Goal: Transaction & Acquisition: Purchase product/service

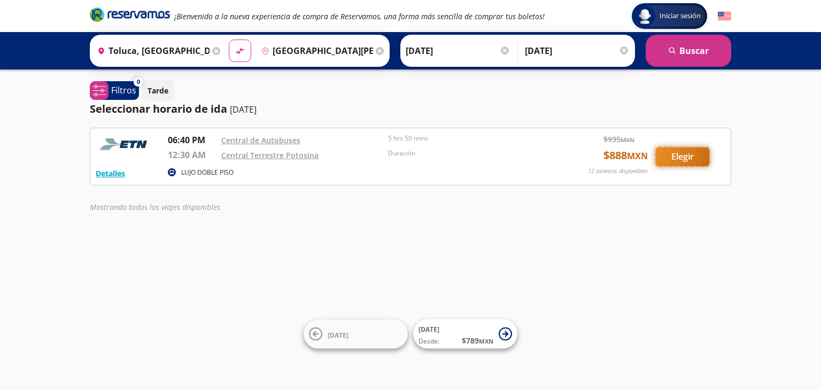
click at [699, 156] on button "Elegir" at bounding box center [682, 156] width 53 height 19
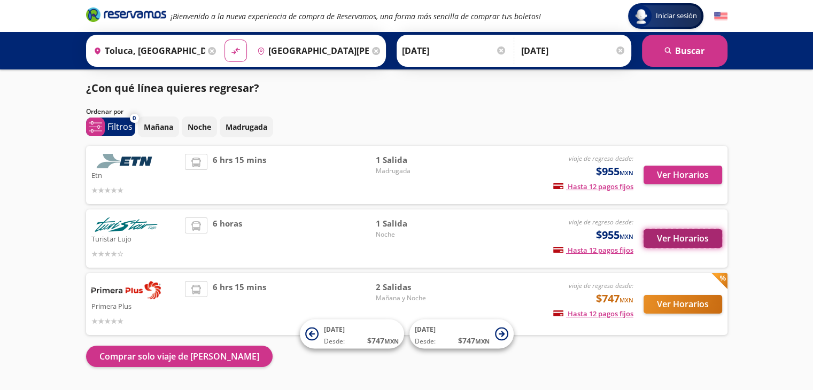
click at [658, 235] on button "Ver Horarios" at bounding box center [682, 238] width 79 height 19
click at [669, 244] on button "Ver Horarios" at bounding box center [682, 238] width 79 height 19
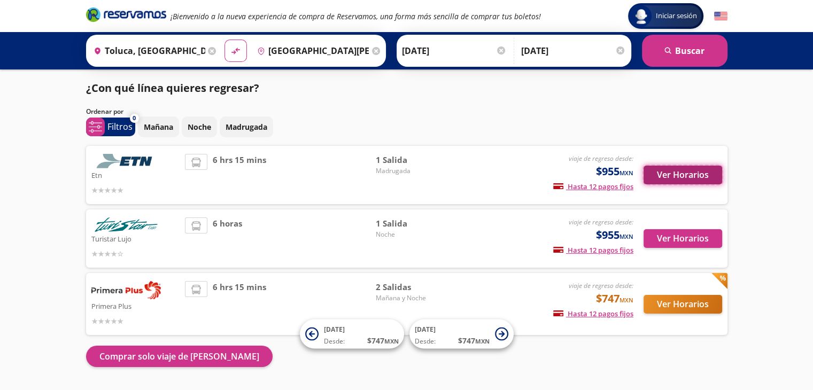
click at [687, 178] on button "Ver Horarios" at bounding box center [682, 175] width 79 height 19
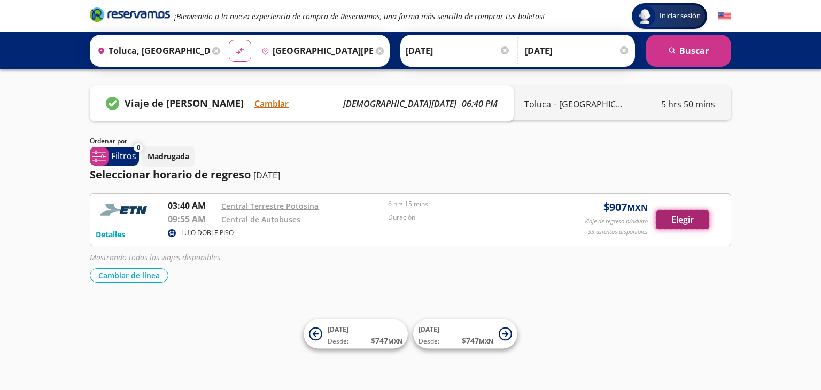
click at [673, 218] on button "Elegir" at bounding box center [682, 220] width 53 height 19
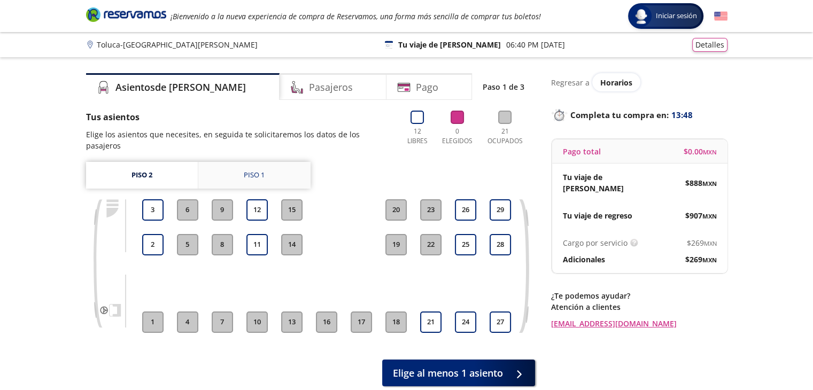
click at [257, 170] on div "Piso 1" at bounding box center [254, 175] width 21 height 11
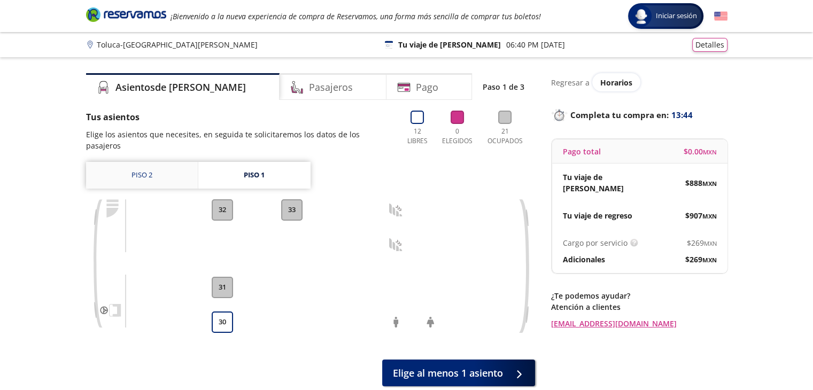
click at [177, 162] on link "Piso 2" at bounding box center [142, 175] width 112 height 27
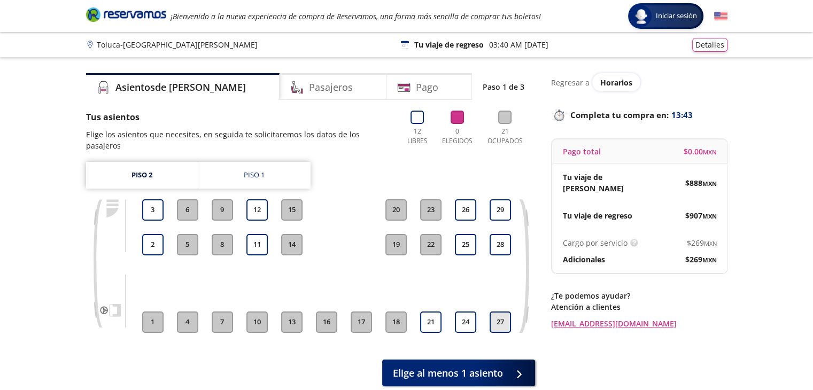
click at [493, 312] on button "27" at bounding box center [499, 322] width 21 height 21
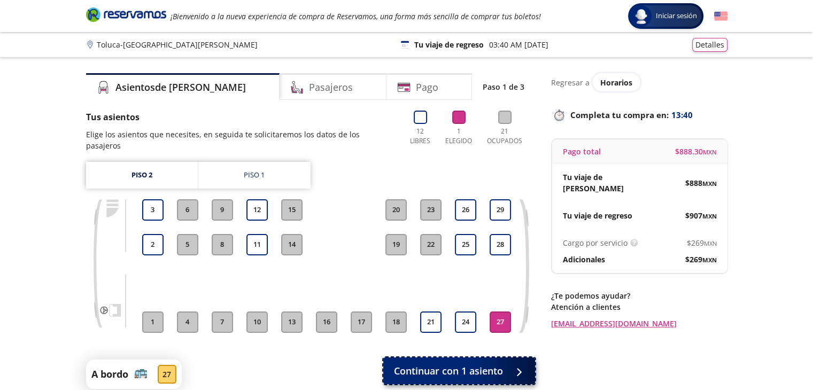
click at [507, 357] on button "Continuar con 1 asiento" at bounding box center [459, 370] width 152 height 27
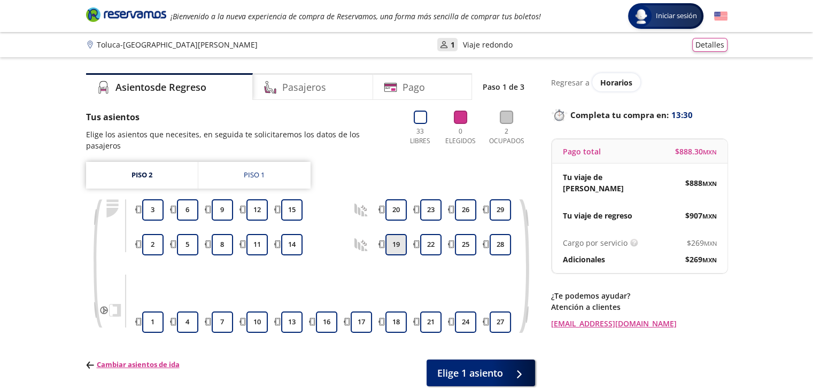
click at [395, 234] on button "19" at bounding box center [395, 244] width 21 height 21
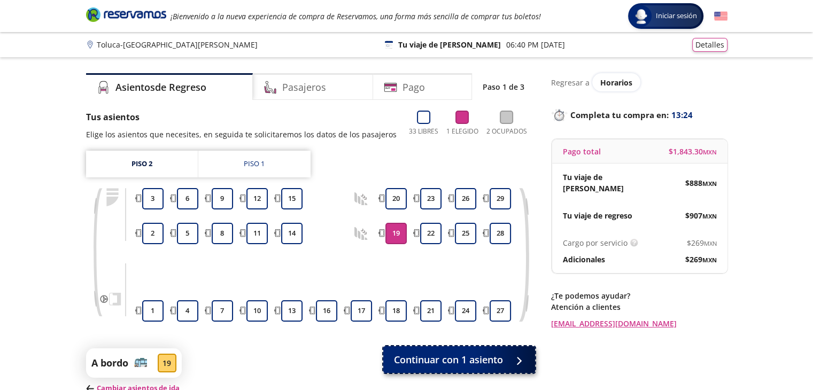
click at [504, 356] on button "Continuar con 1 asiento" at bounding box center [459, 359] width 152 height 27
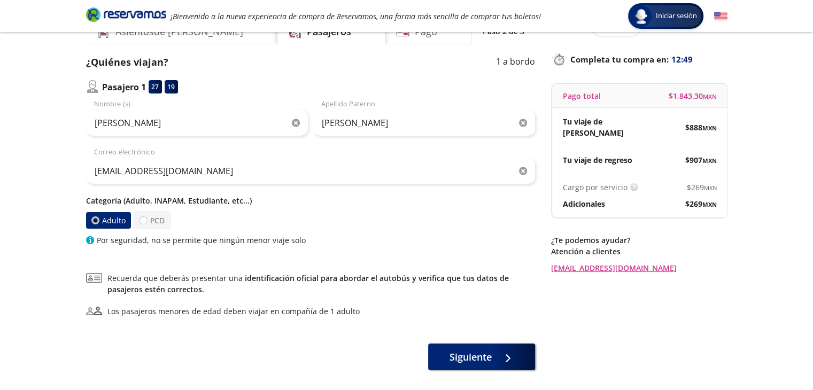
scroll to position [51, 0]
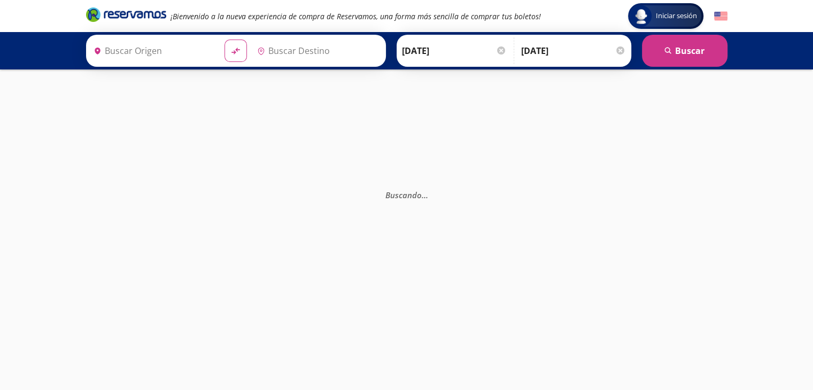
type input "Toluca, [GEOGRAPHIC_DATA]"
type input "[GEOGRAPHIC_DATA][PERSON_NAME], [GEOGRAPHIC_DATA][PERSON_NAME]"
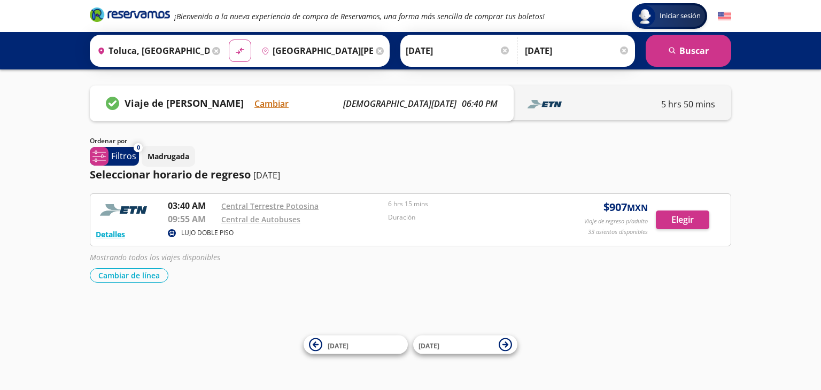
click at [625, 51] on div at bounding box center [624, 50] width 8 height 8
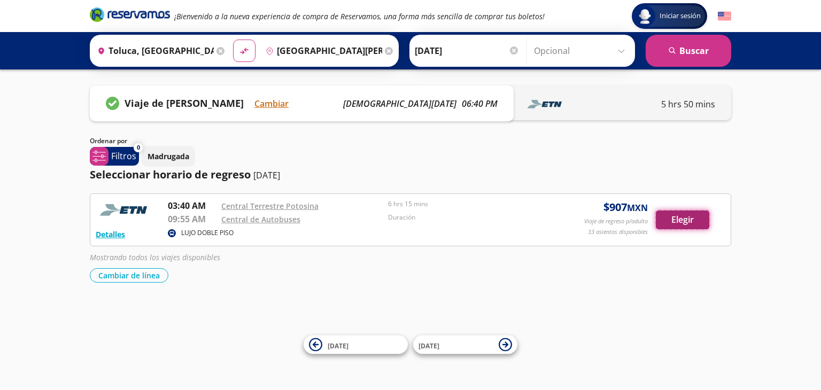
click at [675, 216] on button "Elegir" at bounding box center [682, 220] width 53 height 19
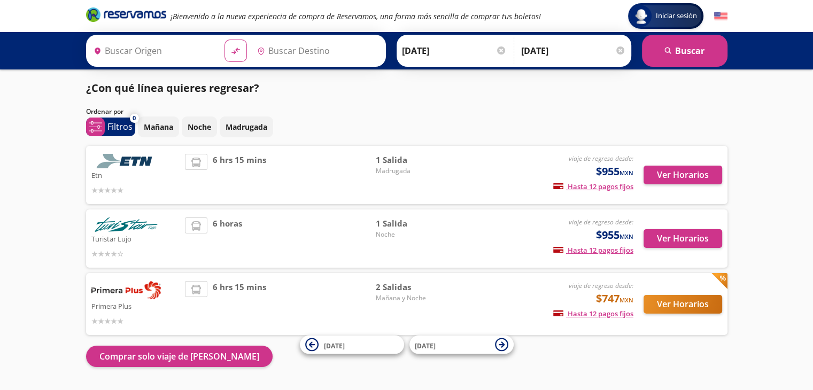
type input "[GEOGRAPHIC_DATA][PERSON_NAME], [GEOGRAPHIC_DATA][PERSON_NAME]"
type input "Toluca, [GEOGRAPHIC_DATA]"
click at [621, 52] on div at bounding box center [620, 50] width 8 height 8
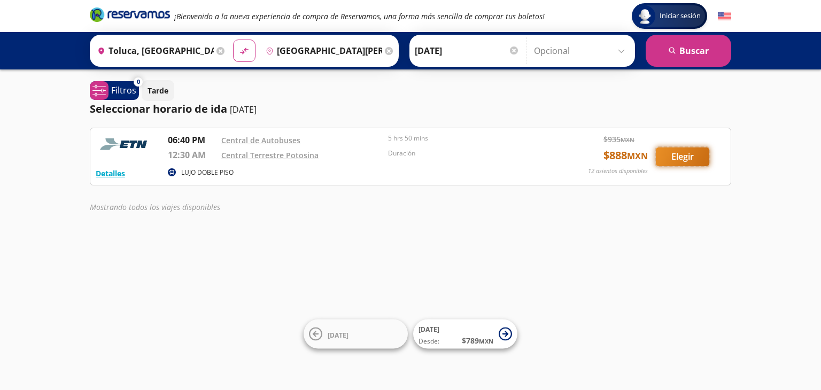
click at [686, 157] on button "Elegir" at bounding box center [682, 156] width 53 height 19
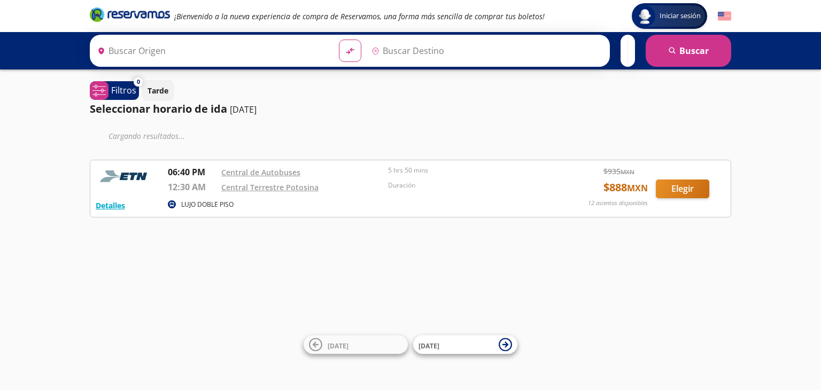
type input "[GEOGRAPHIC_DATA][PERSON_NAME], [GEOGRAPHIC_DATA][PERSON_NAME]"
type input "Toluca, [GEOGRAPHIC_DATA]"
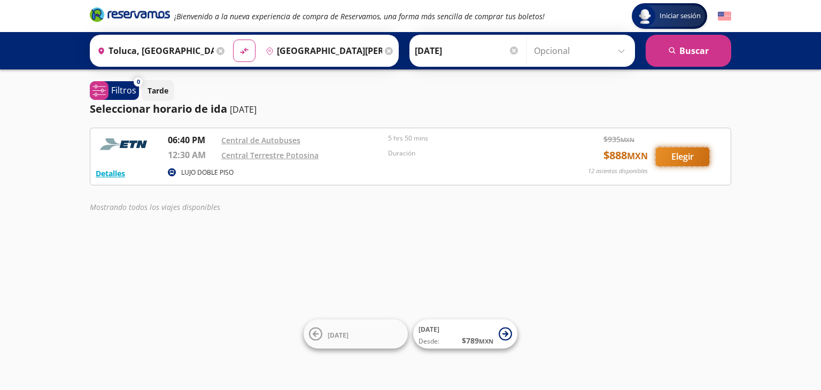
click at [680, 155] on button "Elegir" at bounding box center [682, 156] width 53 height 19
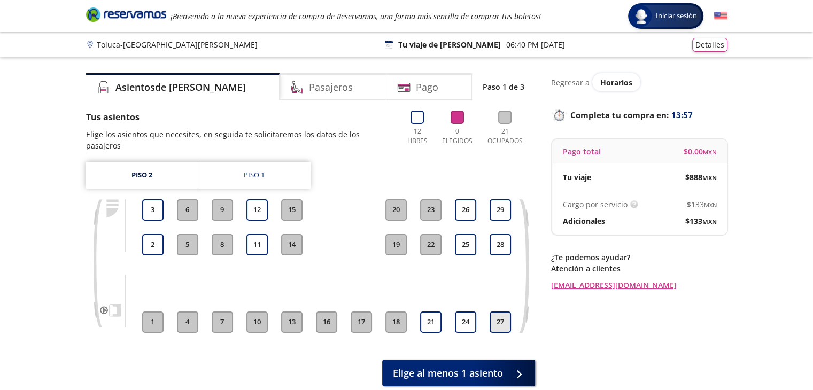
click at [493, 312] on button "27" at bounding box center [499, 322] width 21 height 21
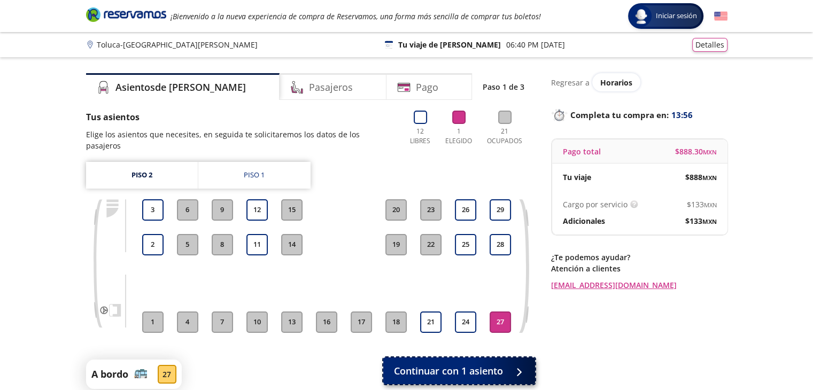
click at [458, 364] on span "Continuar con 1 asiento" at bounding box center [448, 371] width 109 height 14
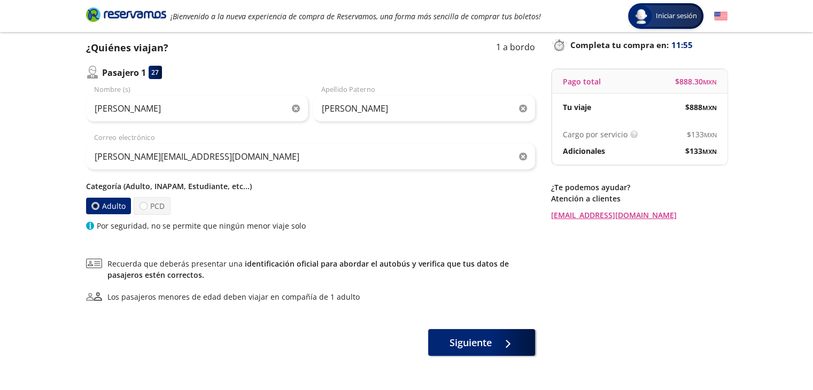
scroll to position [72, 0]
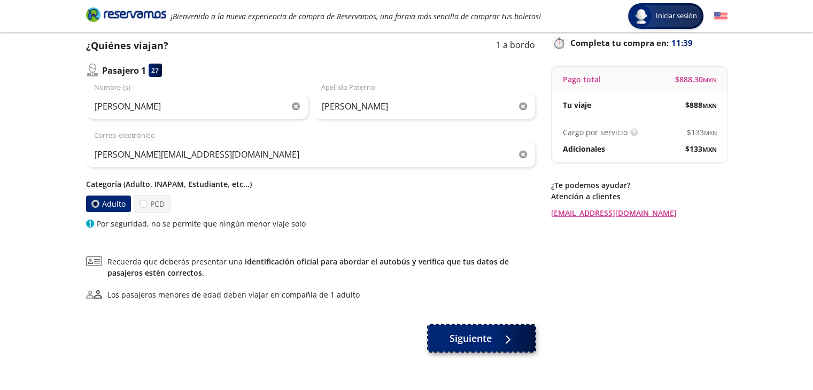
click at [494, 340] on button "Siguiente" at bounding box center [481, 338] width 107 height 27
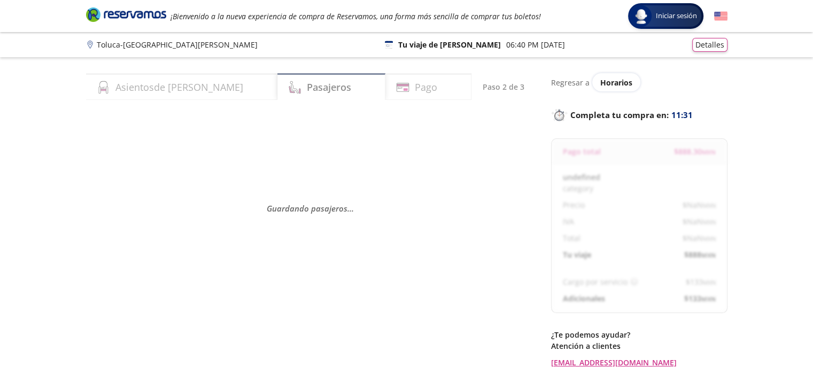
select select "MX"
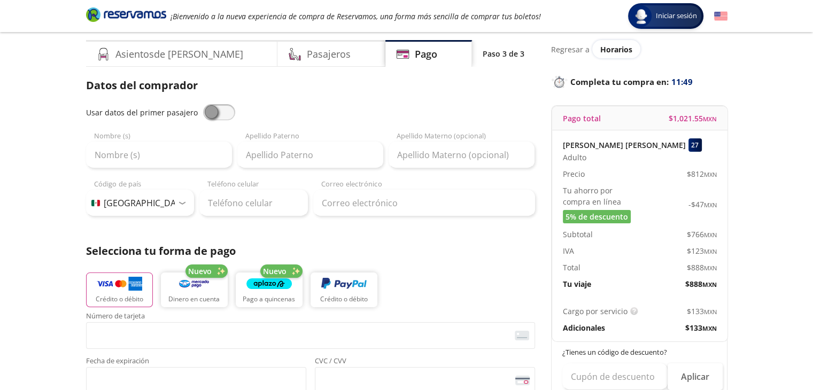
scroll to position [32, 0]
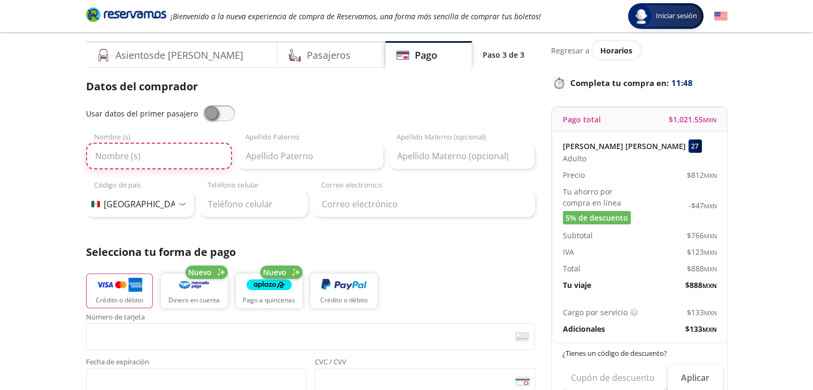
click at [176, 160] on input "Nombre (s)" at bounding box center [159, 156] width 146 height 27
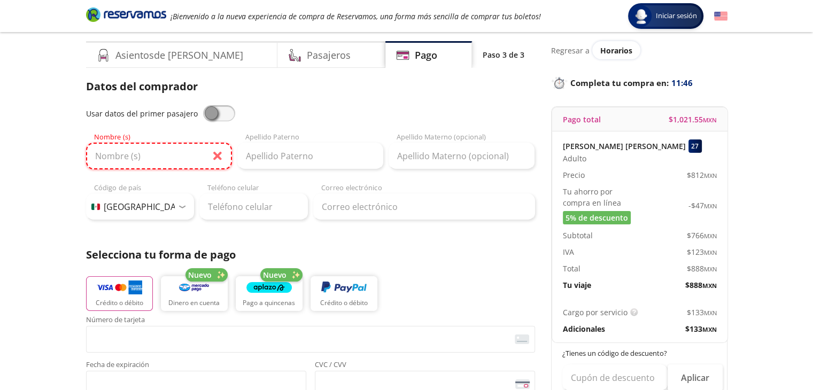
type input "Cesar"
type input "Cesar Guel"
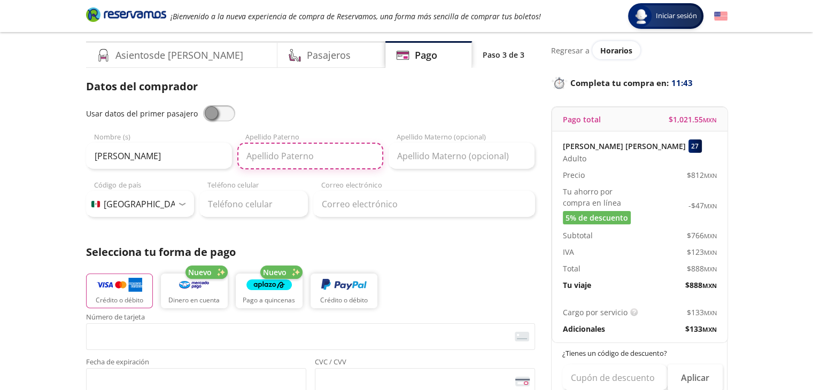
click at [301, 160] on input "Apellido Paterno" at bounding box center [310, 156] width 146 height 27
type input "GUEL"
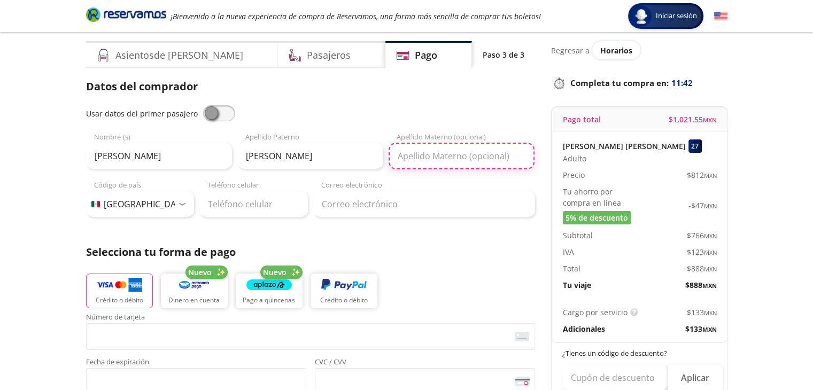
type input "CERVANTES"
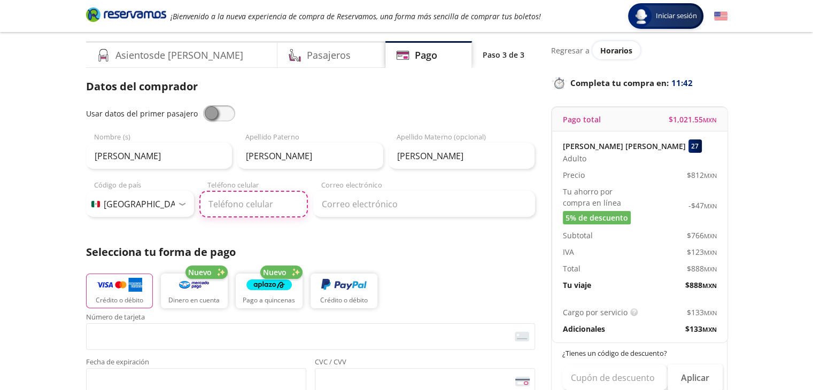
type input "444 133 5487"
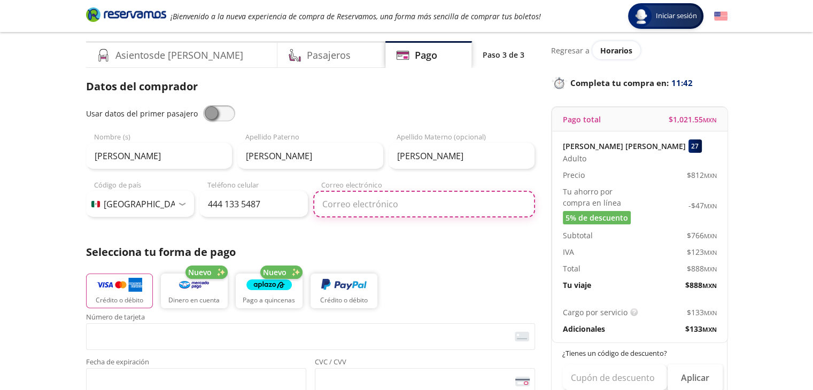
type input "cesar.guel20@hotmail.com"
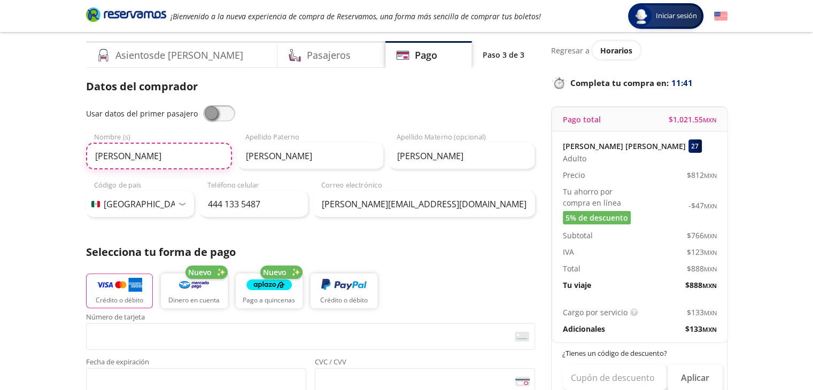
click at [183, 154] on input "Cesar" at bounding box center [159, 156] width 146 height 27
type input "Cesar Alan"
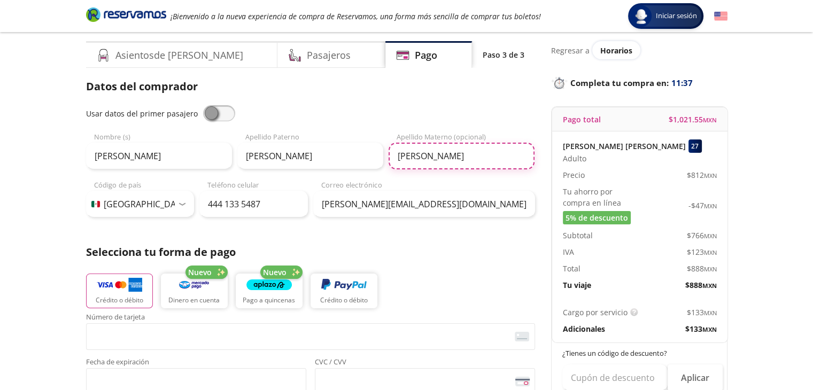
click at [432, 154] on input "CERVANTES" at bounding box center [461, 156] width 146 height 27
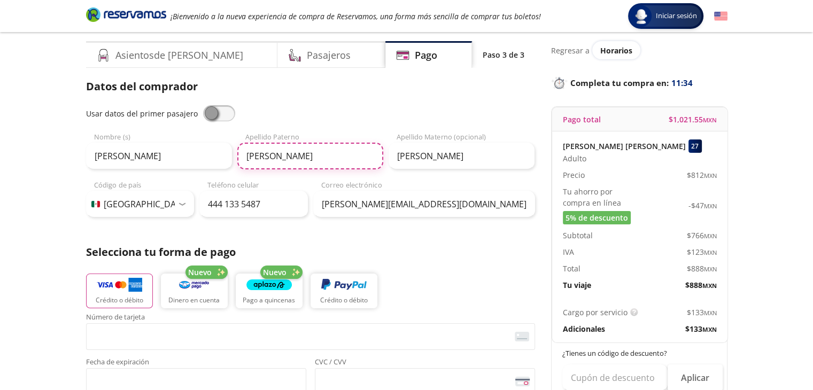
click at [326, 165] on input "GUEL" at bounding box center [310, 156] width 146 height 27
type input "Guel"
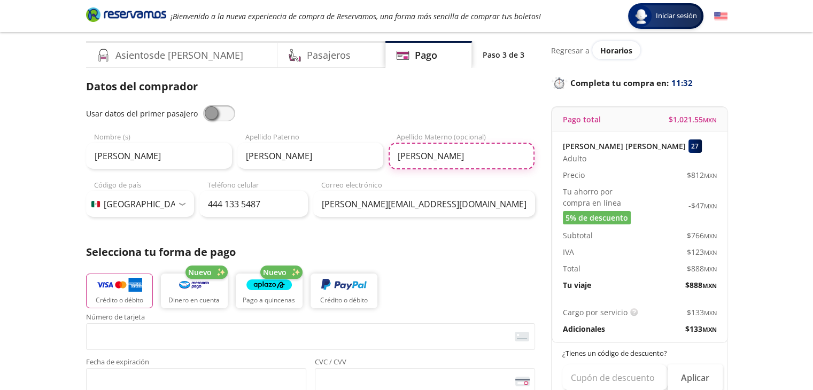
click at [426, 151] on input "CERVANTES" at bounding box center [461, 156] width 146 height 27
type input "Cervantes"
click at [367, 235] on div "Datos del comprador Usar datos del primer pasajero Cesar Alan Nombre (s) Guel A…" at bounding box center [310, 321] width 449 height 484
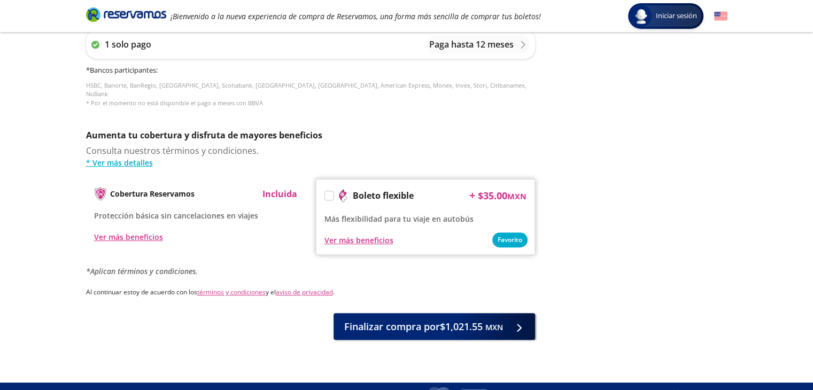
scroll to position [487, 0]
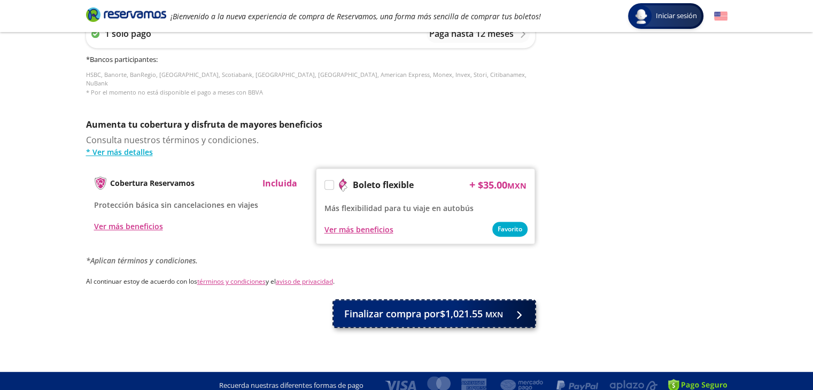
click at [513, 307] on div at bounding box center [516, 313] width 16 height 13
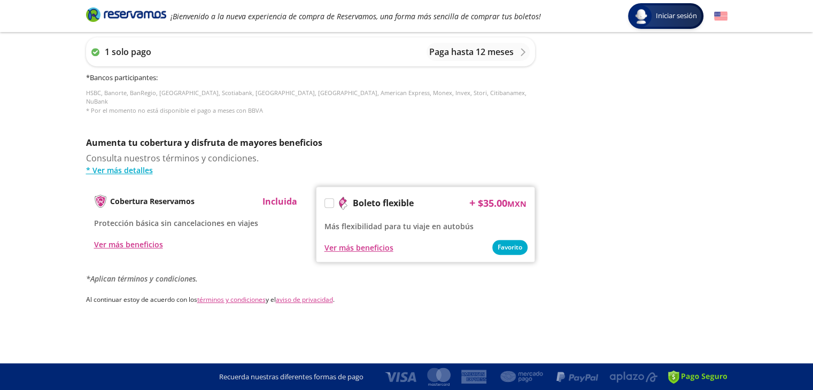
scroll to position [0, 0]
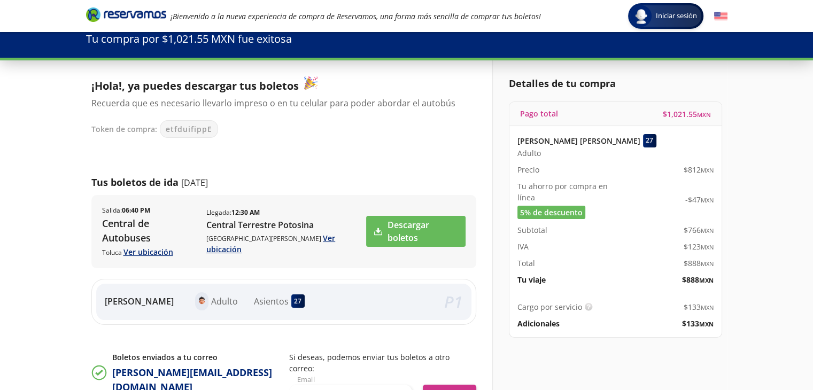
scroll to position [14, 0]
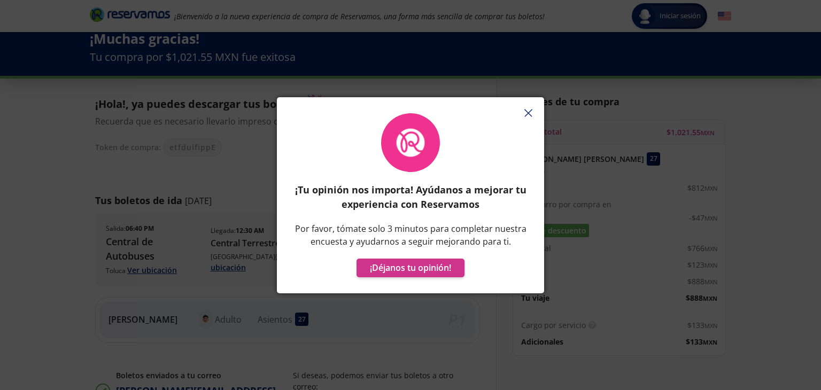
click at [526, 111] on line "button" at bounding box center [527, 113] width 7 height 7
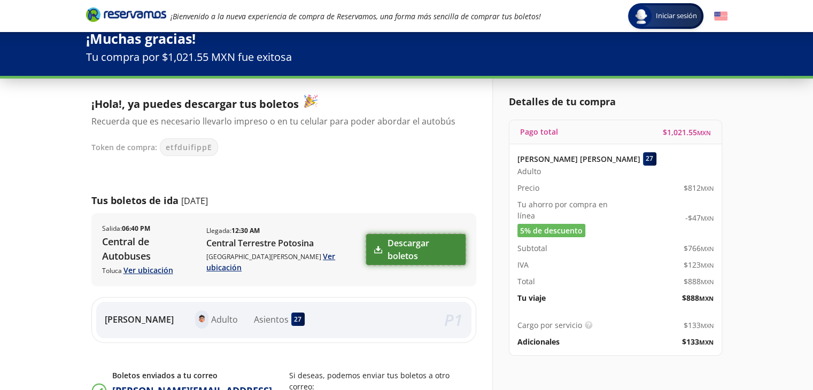
click at [438, 243] on link "Descargar boletos" at bounding box center [415, 249] width 99 height 31
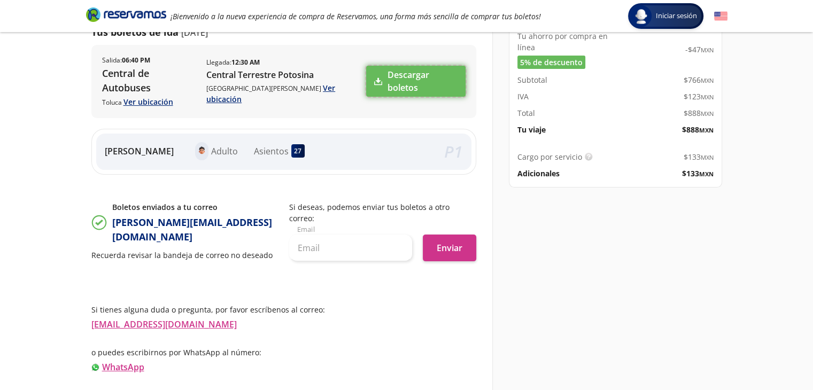
scroll to position [0, 0]
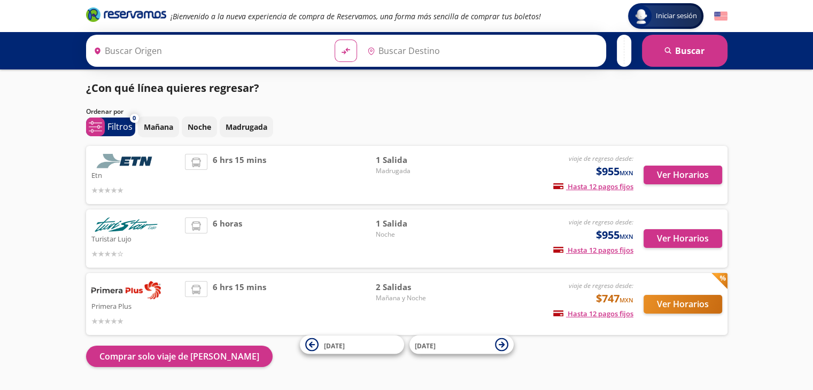
type input "[GEOGRAPHIC_DATA][PERSON_NAME], [GEOGRAPHIC_DATA][PERSON_NAME]"
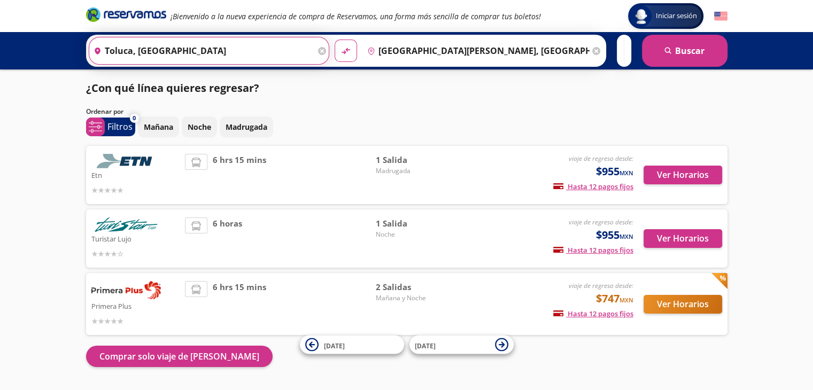
click at [278, 49] on input "Toluca, [GEOGRAPHIC_DATA]" at bounding box center [202, 50] width 227 height 27
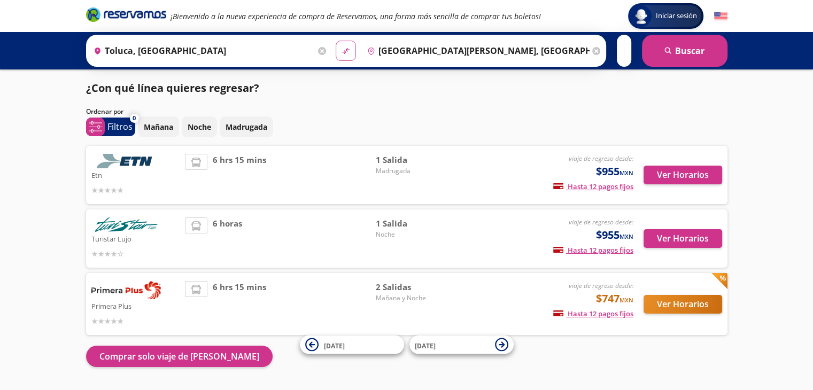
click at [346, 45] on button "material-symbols:compare-arrows-rounded" at bounding box center [346, 51] width 20 height 20
type input "[GEOGRAPHIC_DATA][PERSON_NAME], [GEOGRAPHIC_DATA][PERSON_NAME]"
type input "Toluca, [GEOGRAPHIC_DATA]"
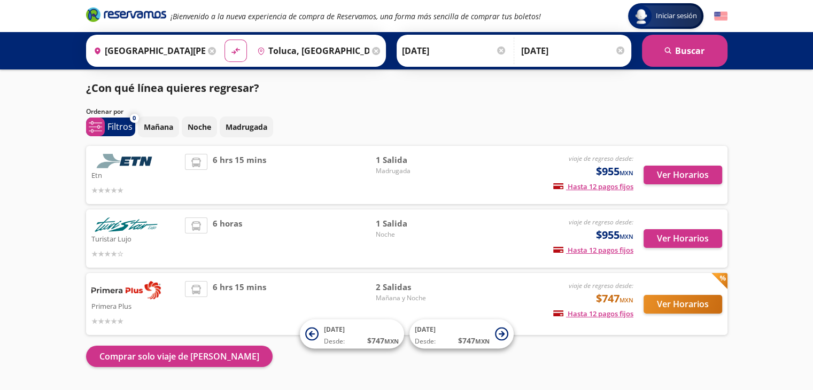
click at [145, 17] on icon "Brand Logo" at bounding box center [126, 14] width 80 height 16
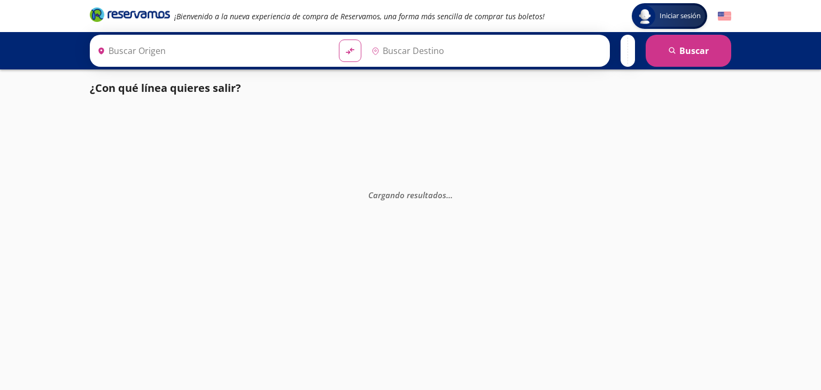
type input "[GEOGRAPHIC_DATA][PERSON_NAME], [GEOGRAPHIC_DATA][PERSON_NAME]"
type input "Toluca, [GEOGRAPHIC_DATA]"
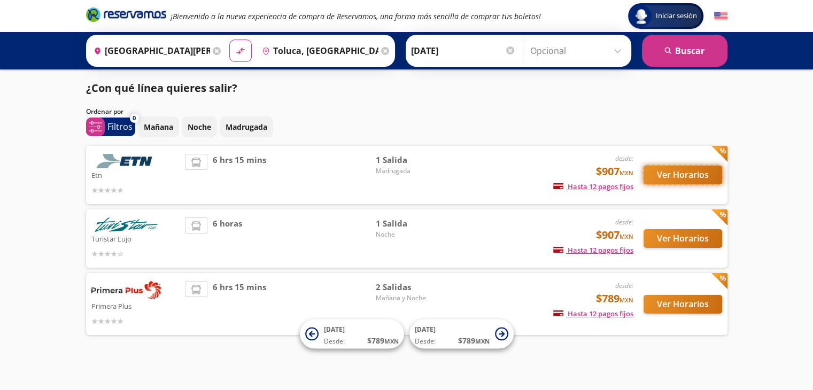
click at [666, 176] on button "Ver Horarios" at bounding box center [682, 175] width 79 height 19
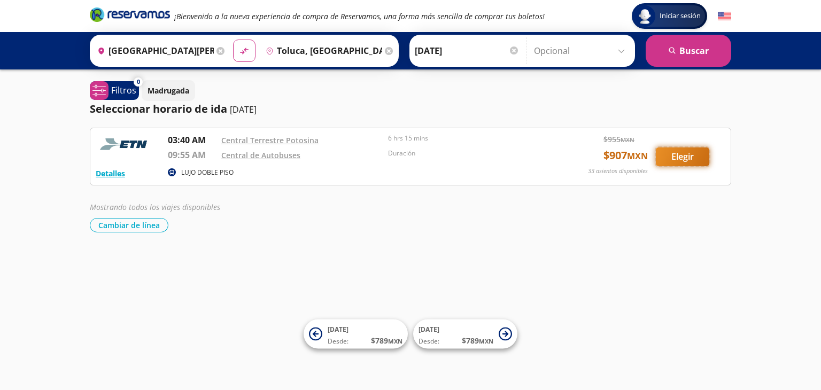
click at [680, 154] on button "Elegir" at bounding box center [682, 156] width 53 height 19
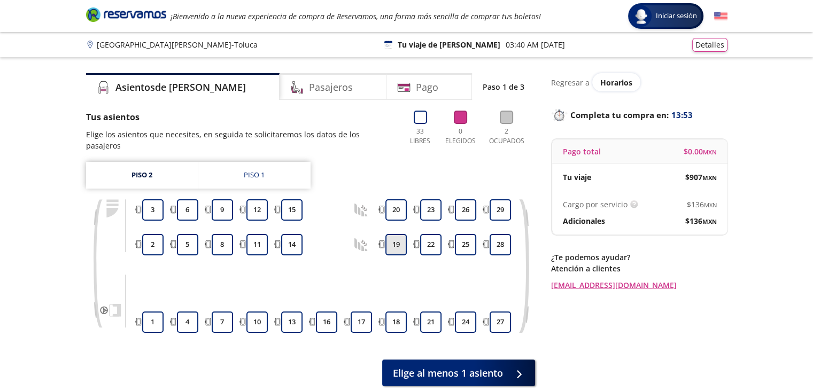
click at [396, 234] on button "19" at bounding box center [395, 244] width 21 height 21
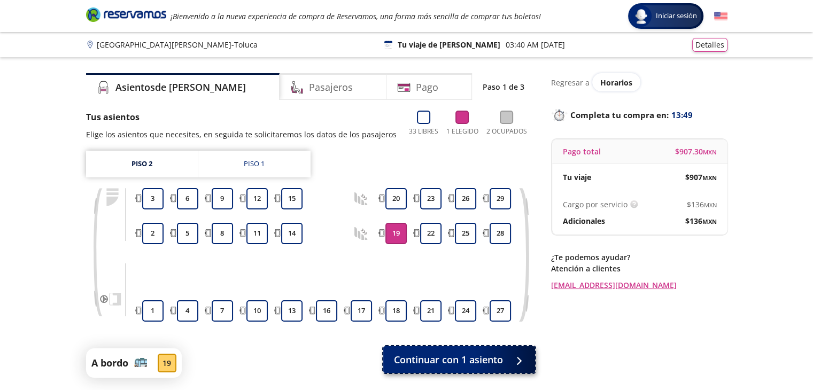
click at [519, 363] on icon at bounding box center [523, 361] width 8 height 8
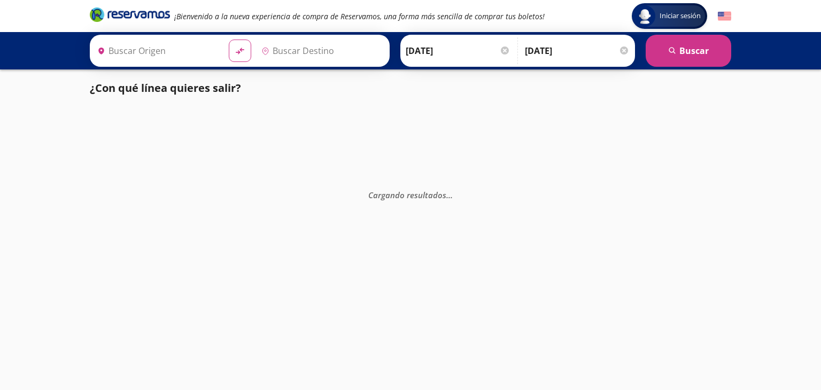
type input "Toluca, [GEOGRAPHIC_DATA]"
type input "[GEOGRAPHIC_DATA][PERSON_NAME], [GEOGRAPHIC_DATA][PERSON_NAME]"
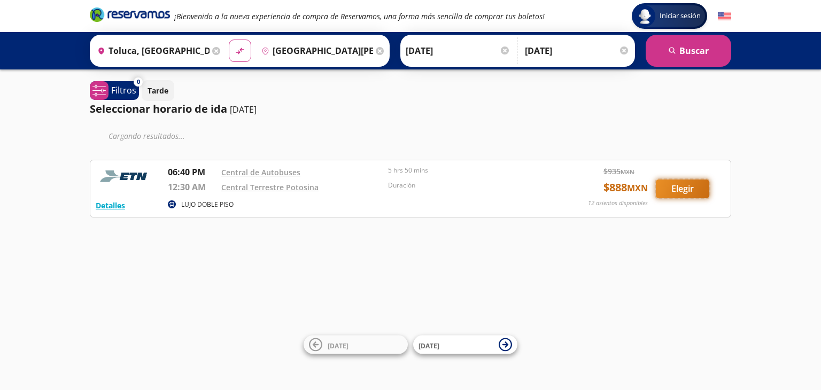
click at [672, 190] on button "Elegir" at bounding box center [682, 189] width 53 height 19
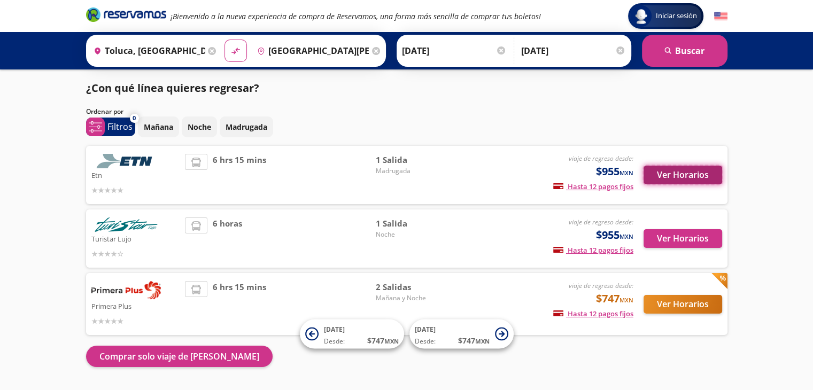
click at [670, 182] on button "Ver Horarios" at bounding box center [682, 175] width 79 height 19
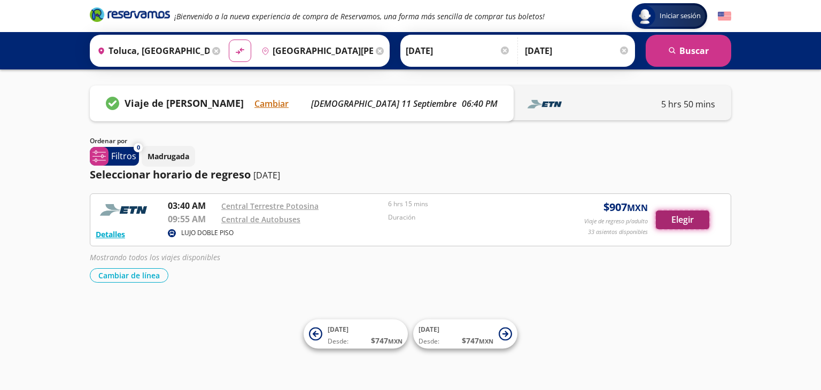
click at [676, 225] on button "Elegir" at bounding box center [682, 220] width 53 height 19
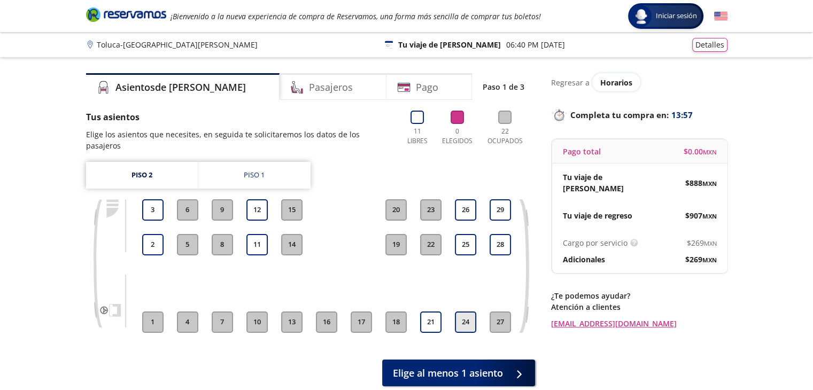
click at [460, 312] on button "24" at bounding box center [465, 322] width 21 height 21
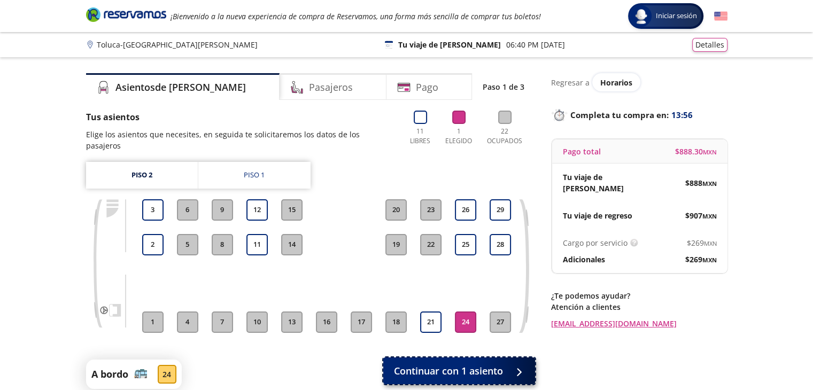
click at [472, 364] on span "Continuar con 1 asiento" at bounding box center [448, 371] width 109 height 14
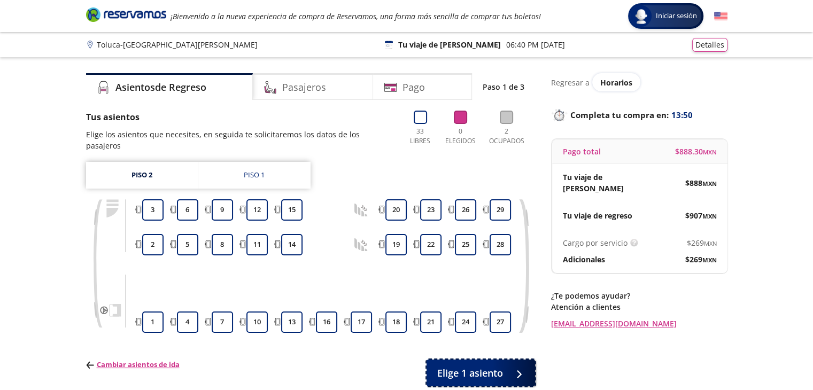
click at [472, 366] on span "Elige 1 asiento" at bounding box center [470, 373] width 66 height 14
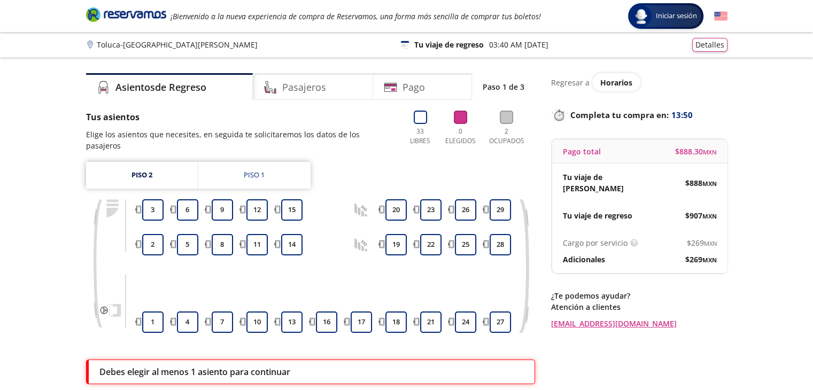
scroll to position [90, 0]
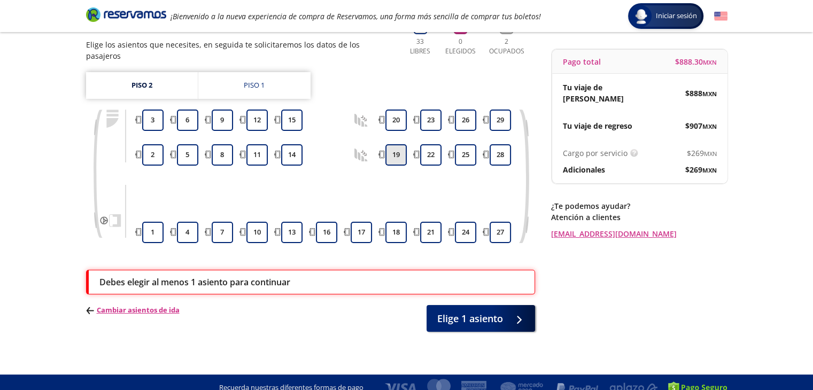
click at [399, 144] on button "19" at bounding box center [395, 154] width 21 height 21
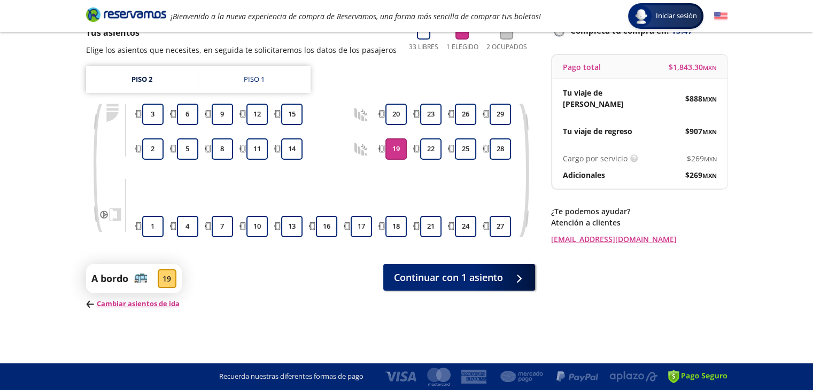
scroll to position [84, 0]
click at [464, 284] on button "Continuar con 1 asiento" at bounding box center [459, 275] width 152 height 27
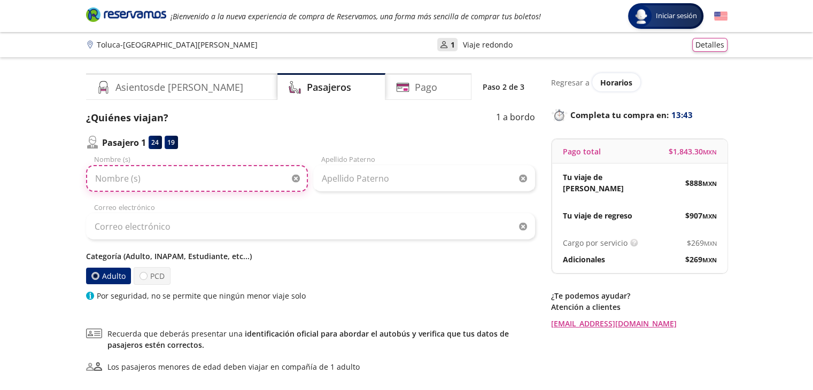
click at [262, 176] on input "Nombre (s)" at bounding box center [197, 178] width 222 height 27
type input "[PERSON_NAME]"
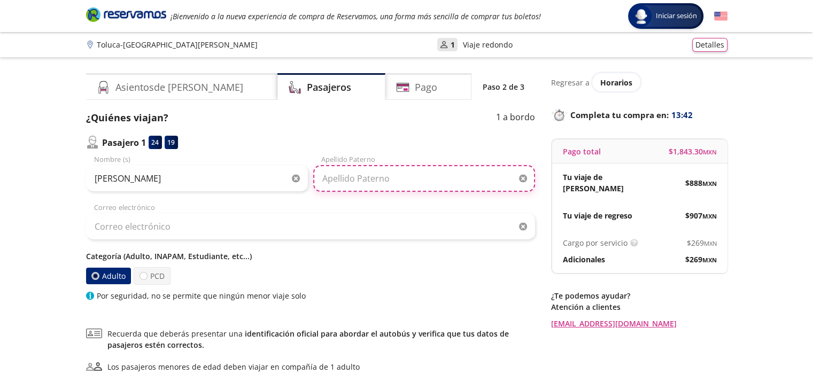
type input "[PERSON_NAME]"
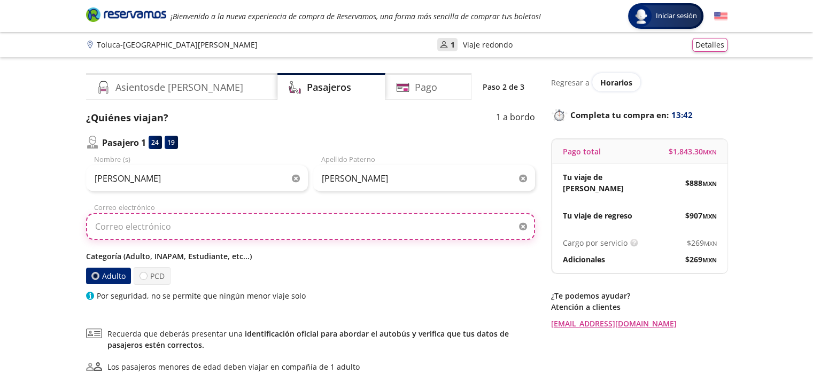
type input "[PERSON_NAME][EMAIL_ADDRESS][DOMAIN_NAME]"
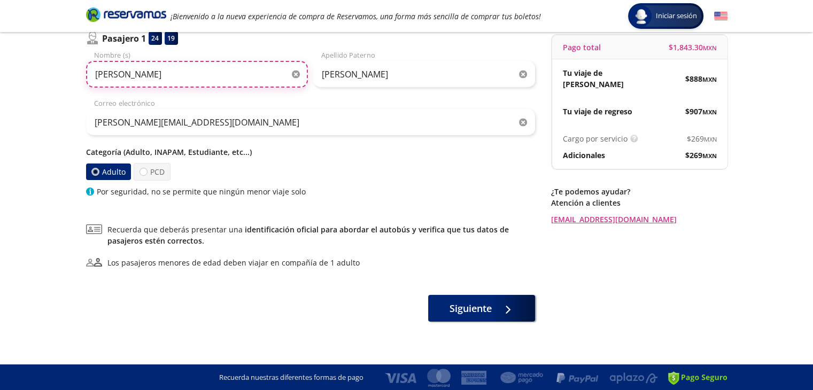
scroll to position [105, 0]
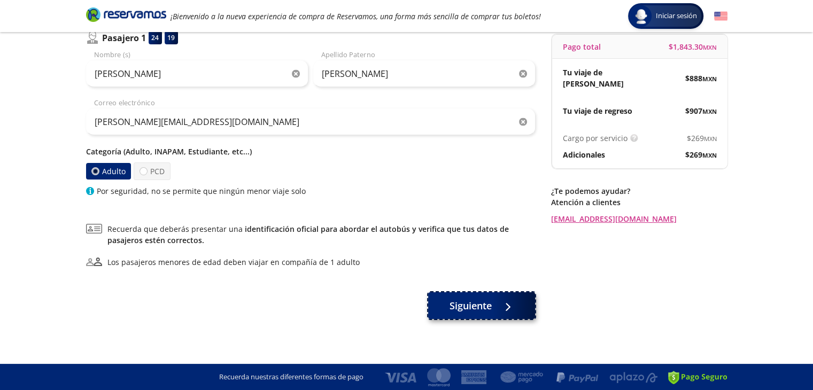
click at [472, 302] on span "Siguiente" at bounding box center [470, 306] width 42 height 14
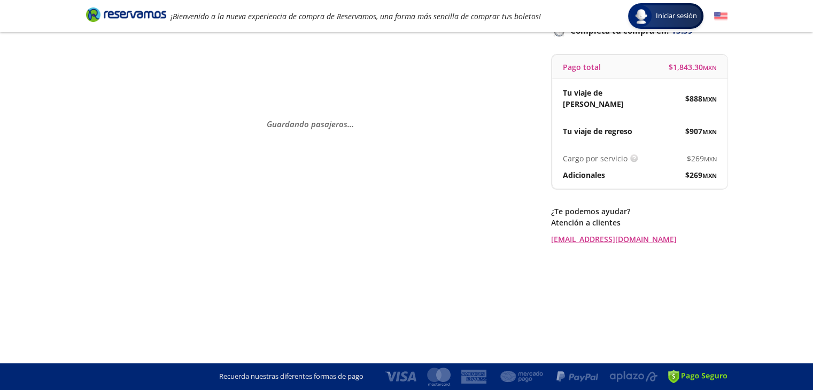
scroll to position [0, 0]
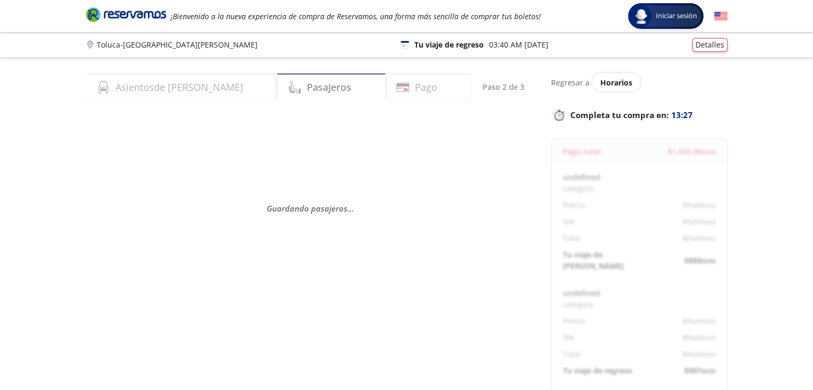
select select "MX"
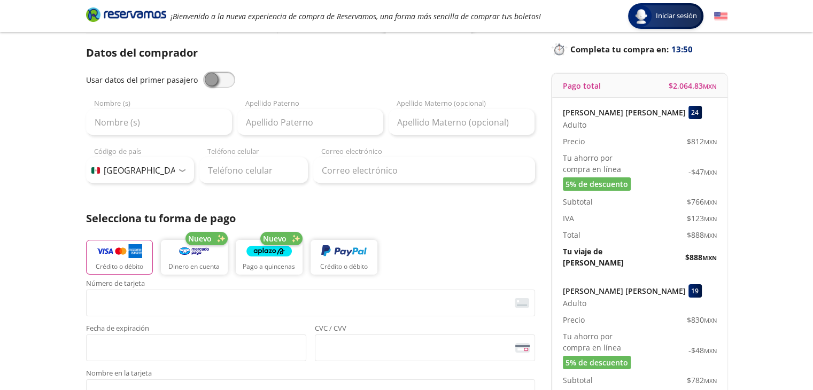
scroll to position [83, 0]
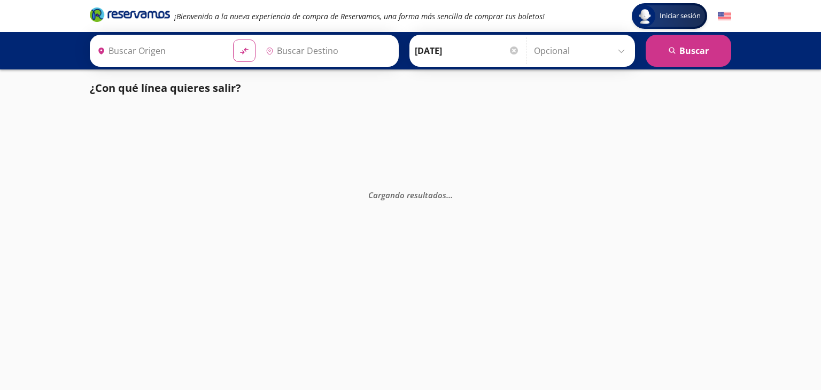
type input "[GEOGRAPHIC_DATA][PERSON_NAME], [GEOGRAPHIC_DATA][PERSON_NAME]"
type input "Toluca, [GEOGRAPHIC_DATA]"
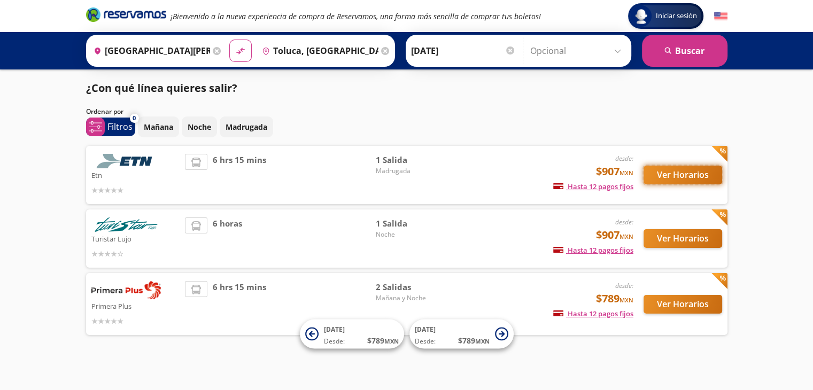
click at [680, 176] on button "Ver Horarios" at bounding box center [682, 175] width 79 height 19
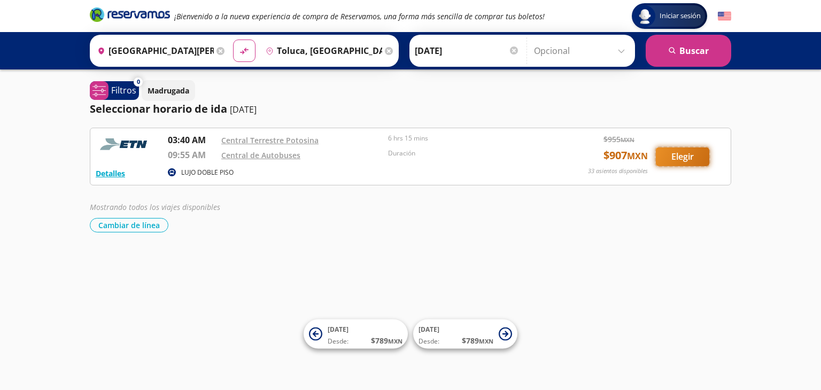
click at [670, 162] on button "Elegir" at bounding box center [682, 156] width 53 height 19
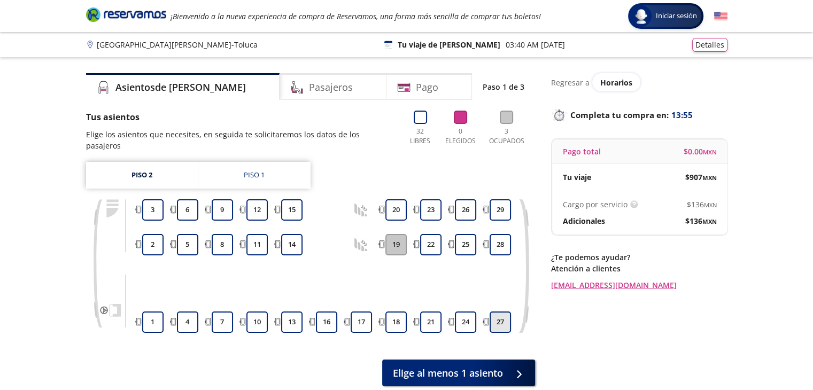
click at [494, 312] on button "27" at bounding box center [499, 322] width 21 height 21
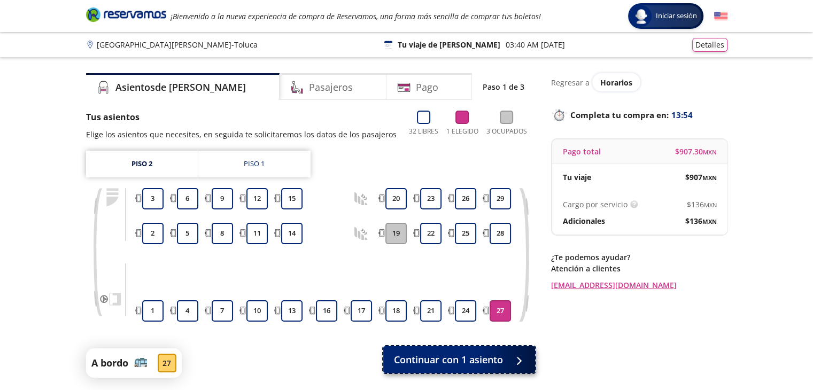
click at [487, 360] on span "Continuar con 1 asiento" at bounding box center [448, 360] width 109 height 14
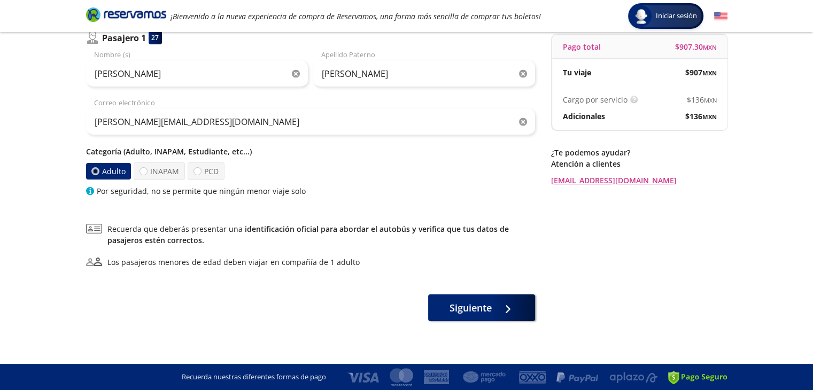
scroll to position [105, 0]
click at [440, 306] on button "Siguiente" at bounding box center [481, 305] width 107 height 27
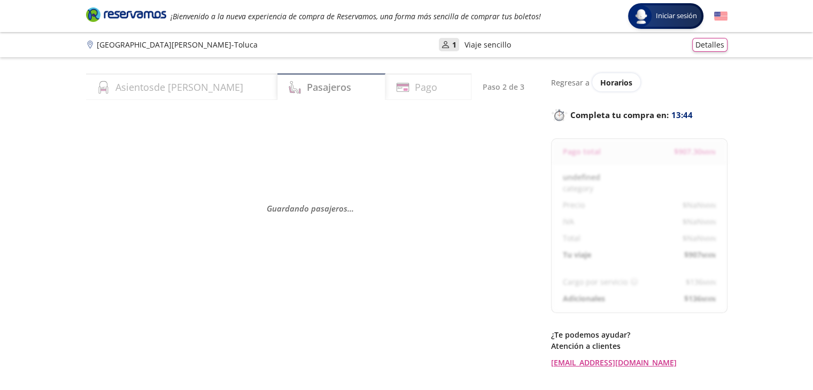
select select "MX"
